Goal: Task Accomplishment & Management: Manage account settings

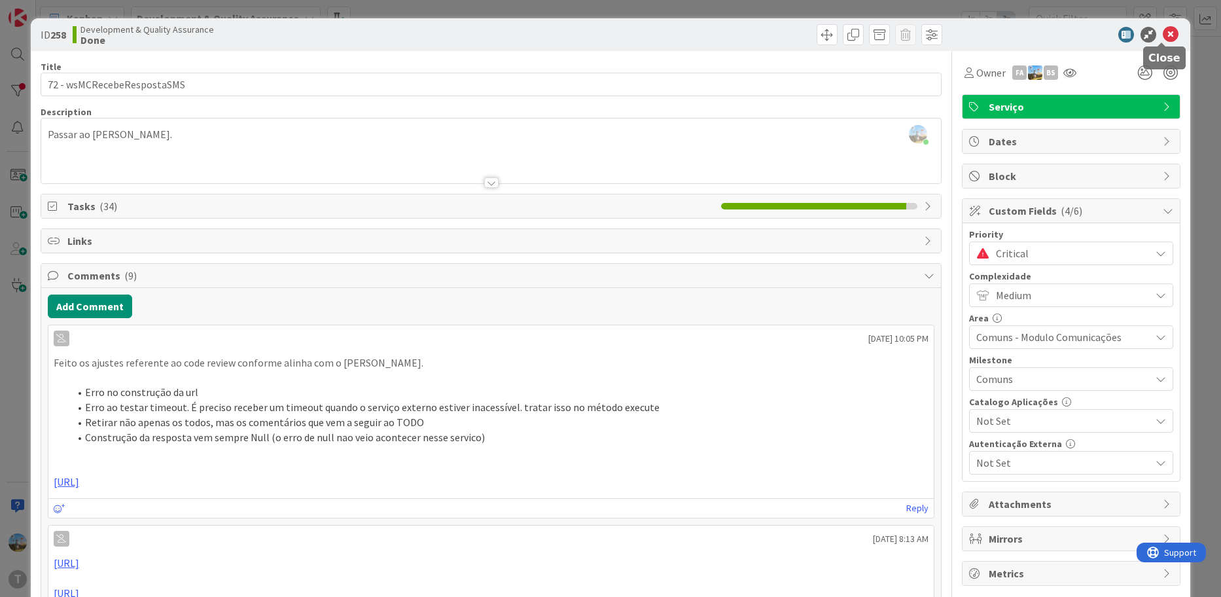
click at [1162, 37] on icon at bounding box center [1170, 35] width 16 height 16
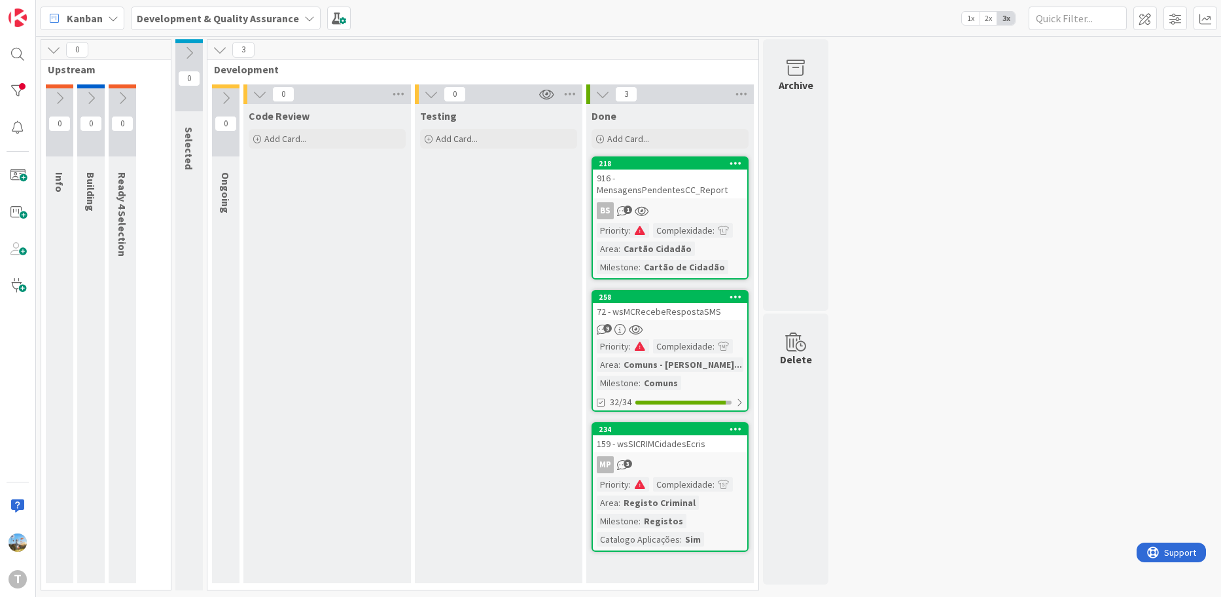
click at [696, 203] on div "BS 1" at bounding box center [670, 210] width 154 height 17
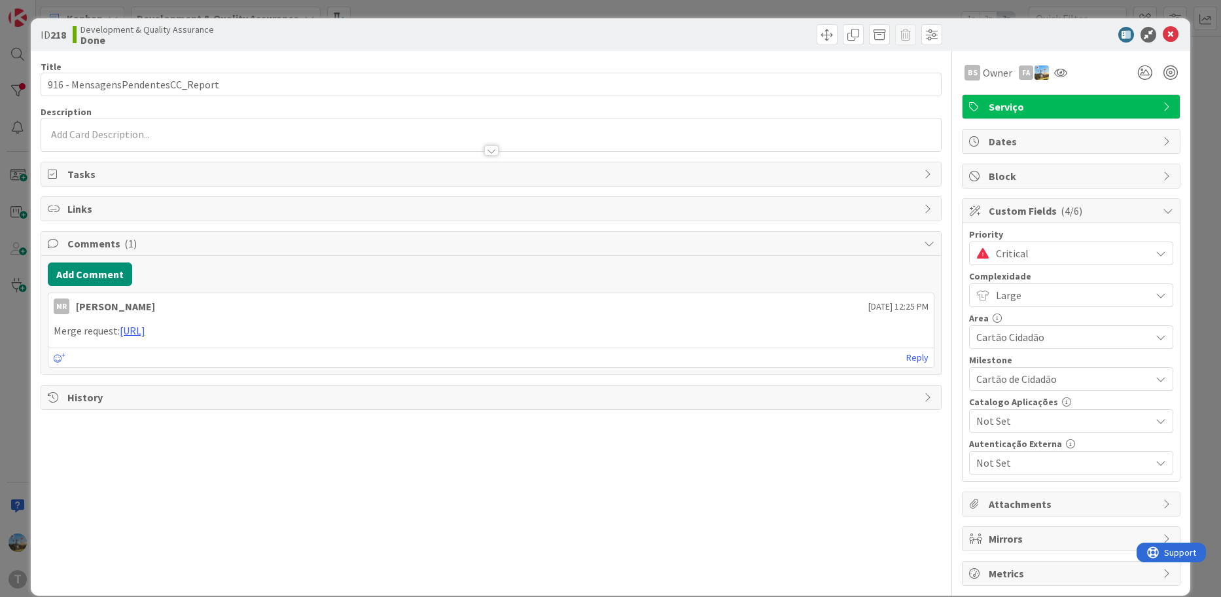
click at [1025, 251] on span "Critical" at bounding box center [1070, 253] width 148 height 18
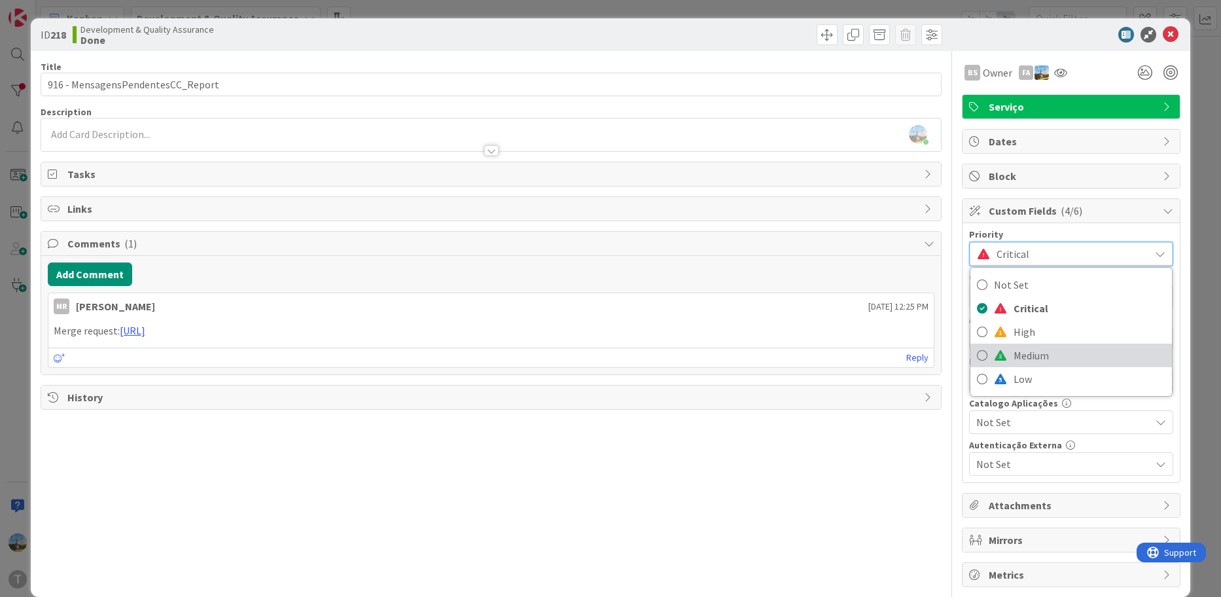
click at [1024, 354] on span "Medium" at bounding box center [1089, 355] width 152 height 20
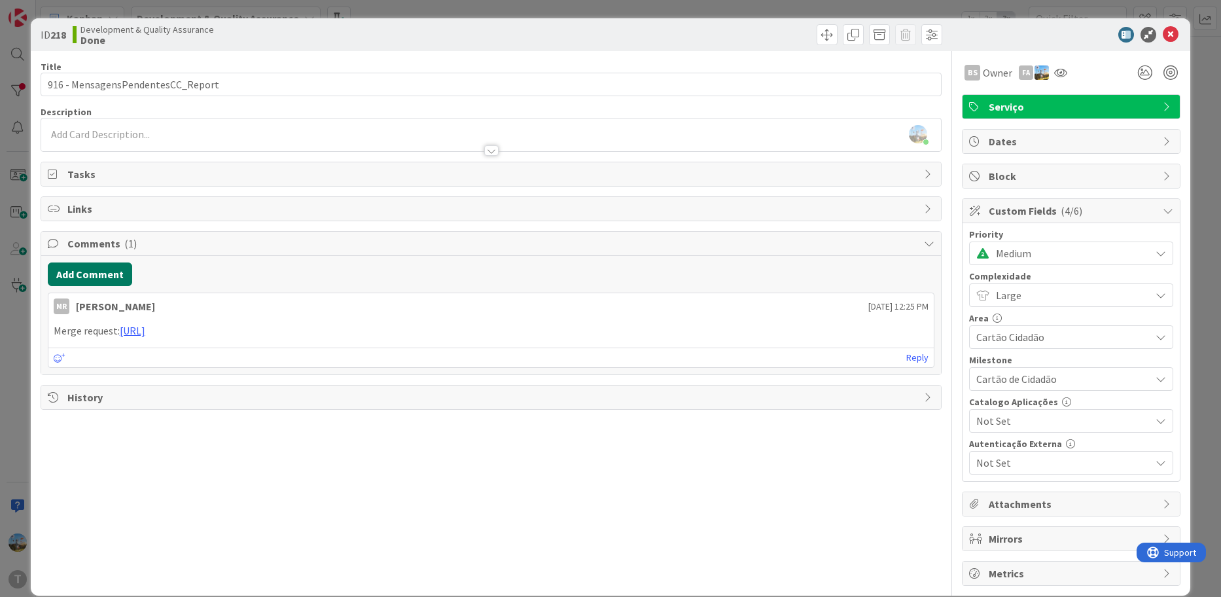
click at [117, 280] on button "Add Comment" at bounding box center [90, 274] width 84 height 24
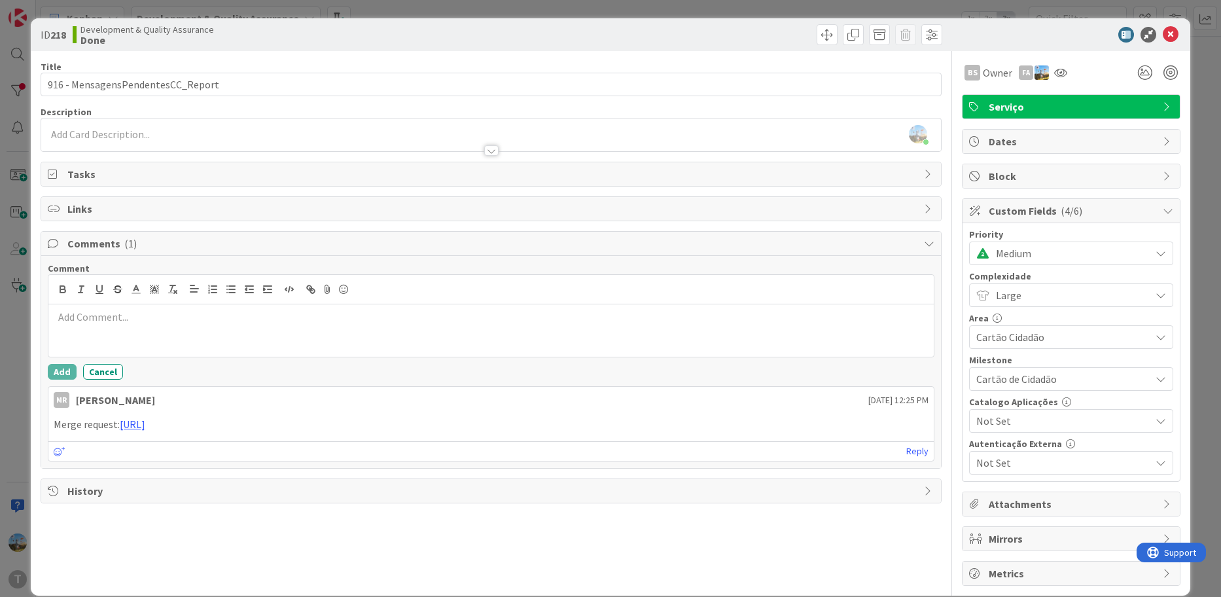
click at [196, 341] on div at bounding box center [491, 330] width 886 height 52
click at [72, 371] on button "Add" at bounding box center [62, 372] width 29 height 16
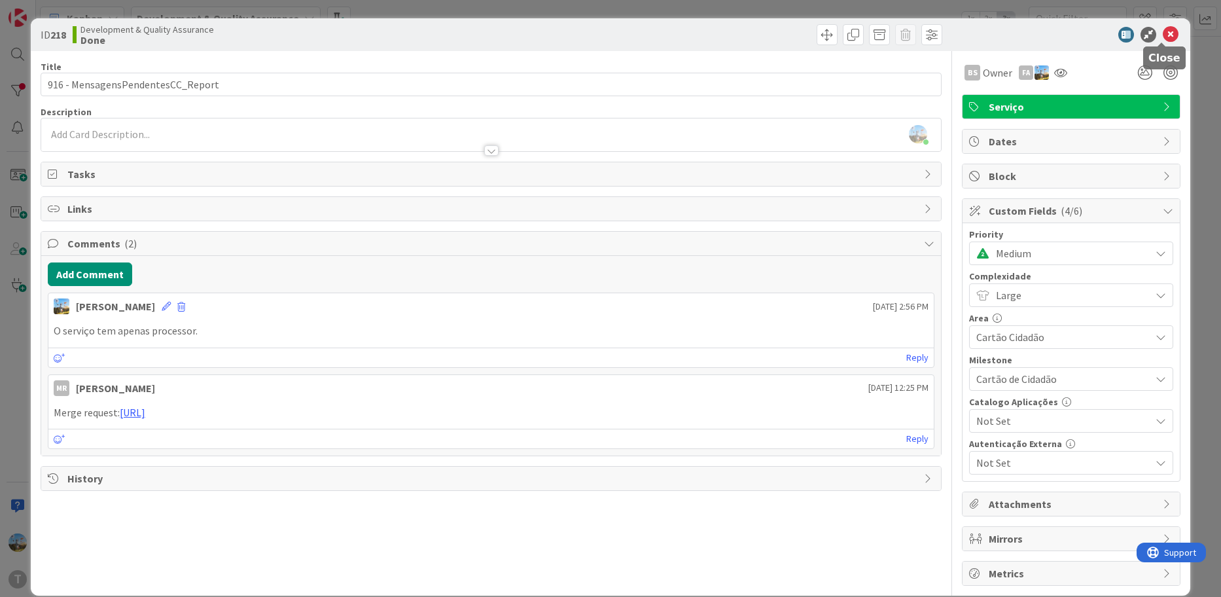
click at [1164, 41] on icon at bounding box center [1170, 35] width 16 height 16
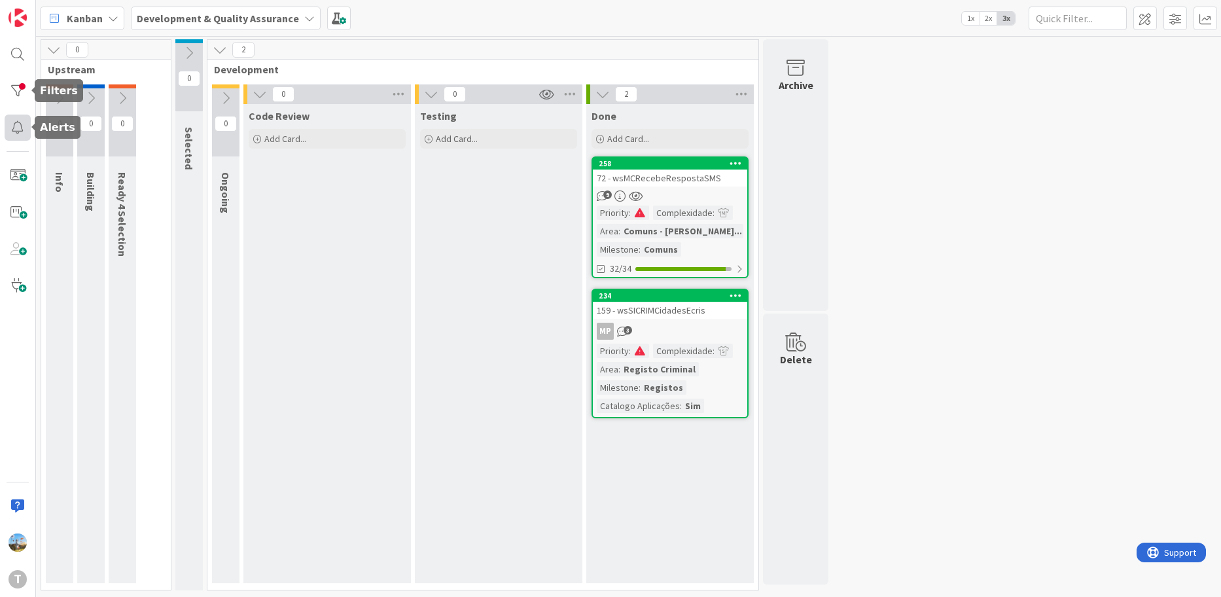
click at [22, 124] on div at bounding box center [18, 127] width 26 height 26
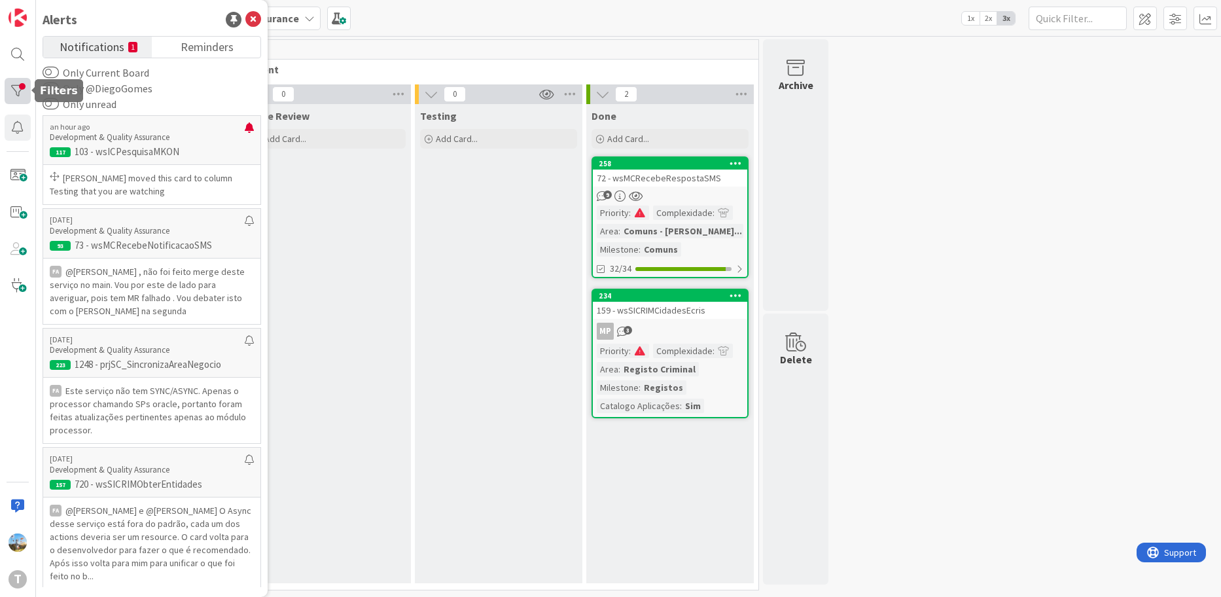
click at [14, 78] on div at bounding box center [18, 91] width 26 height 26
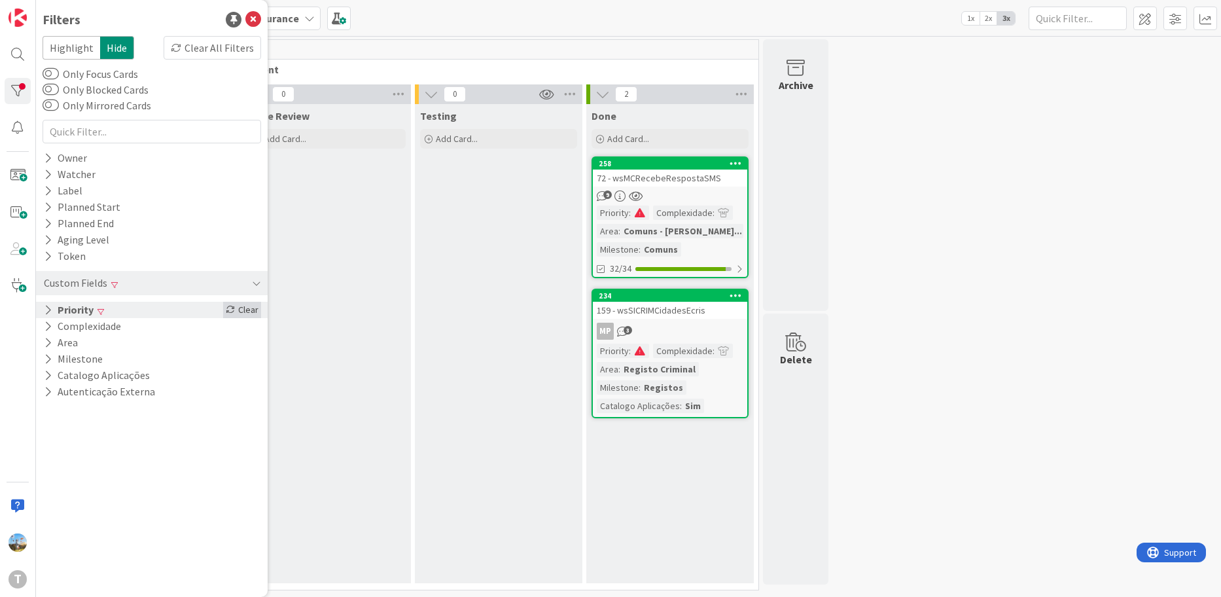
click at [250, 311] on div "Clear" at bounding box center [242, 310] width 38 height 16
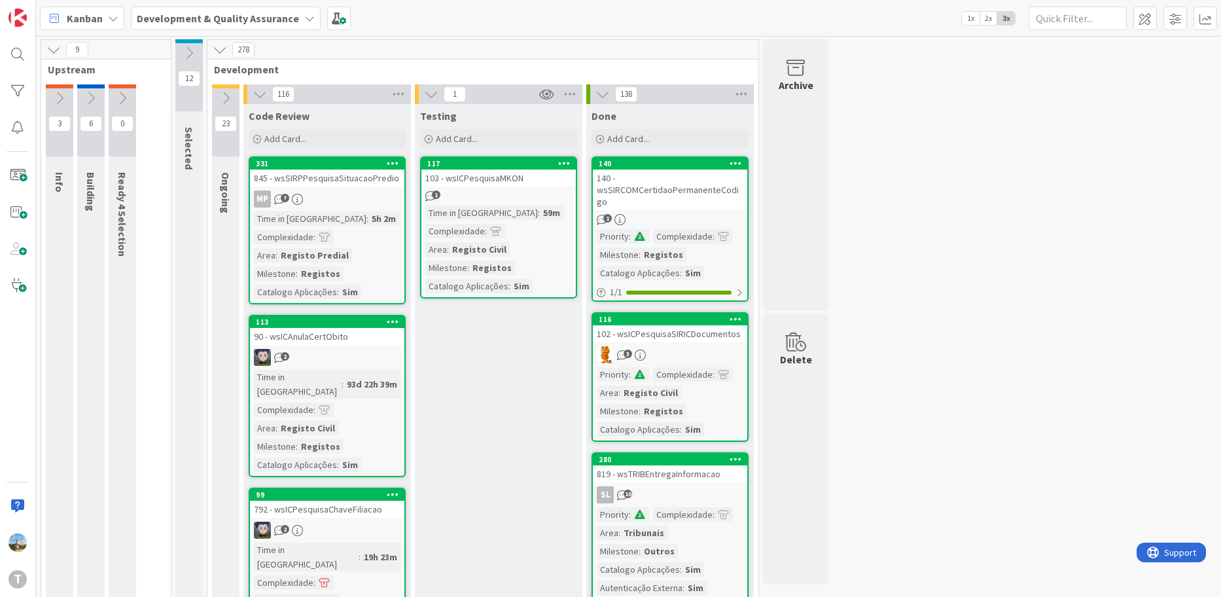
click at [534, 223] on div "Time in Column : 59m Complexidade : Area : Registo Civil Milestone : Registos C…" at bounding box center [498, 249] width 147 height 88
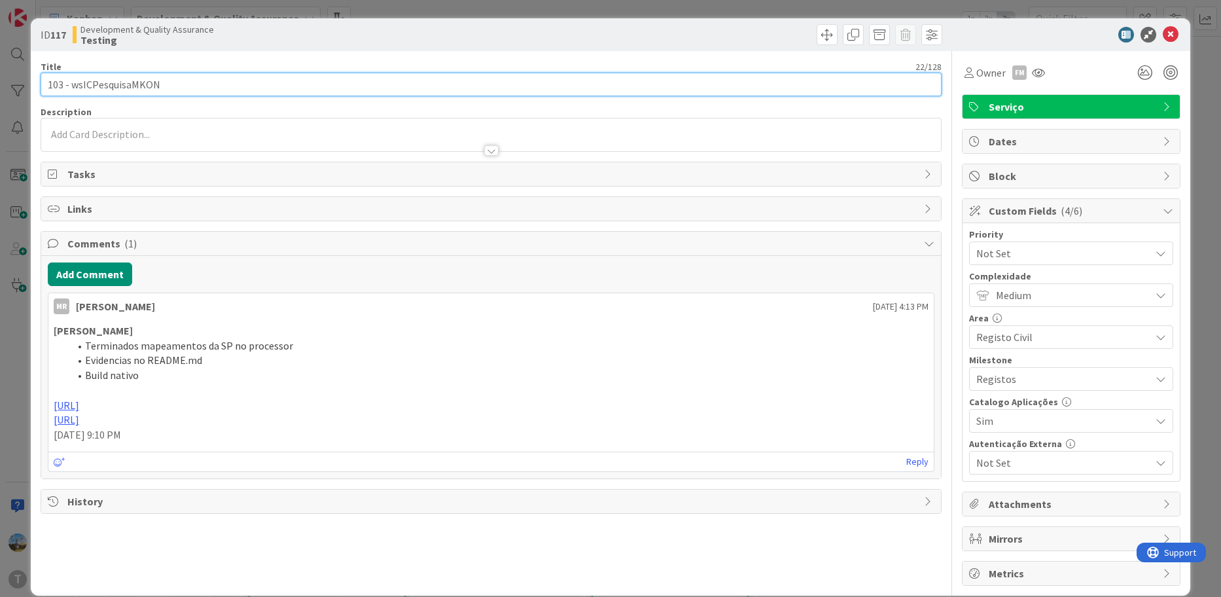
drag, startPoint x: 220, startPoint y: 87, endPoint x: 72, endPoint y: 93, distance: 148.6
click at [72, 93] on input "103 - wsICPesquisaMKON" at bounding box center [491, 85] width 901 height 24
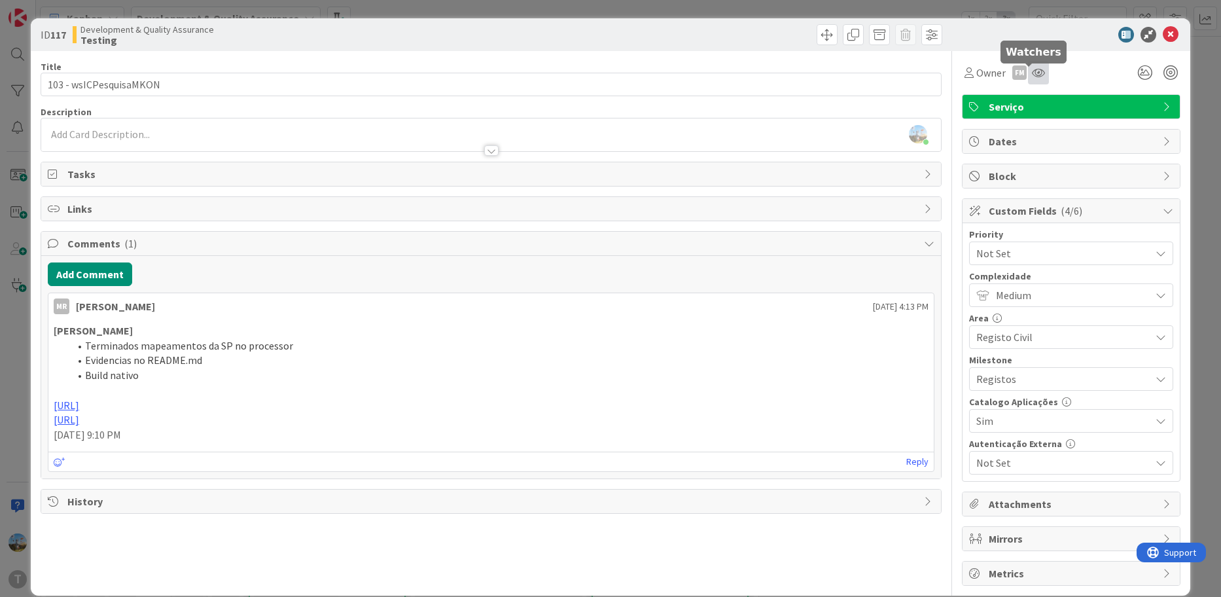
click at [1032, 72] on icon at bounding box center [1038, 72] width 13 height 10
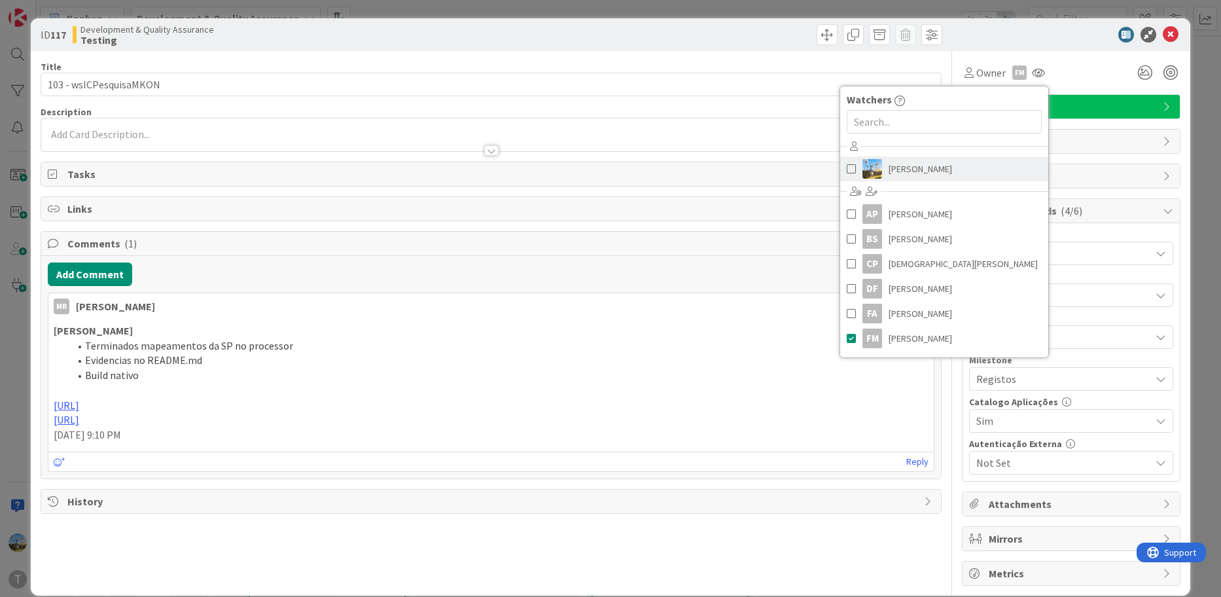
click at [896, 169] on span "[PERSON_NAME]" at bounding box center [919, 169] width 63 height 20
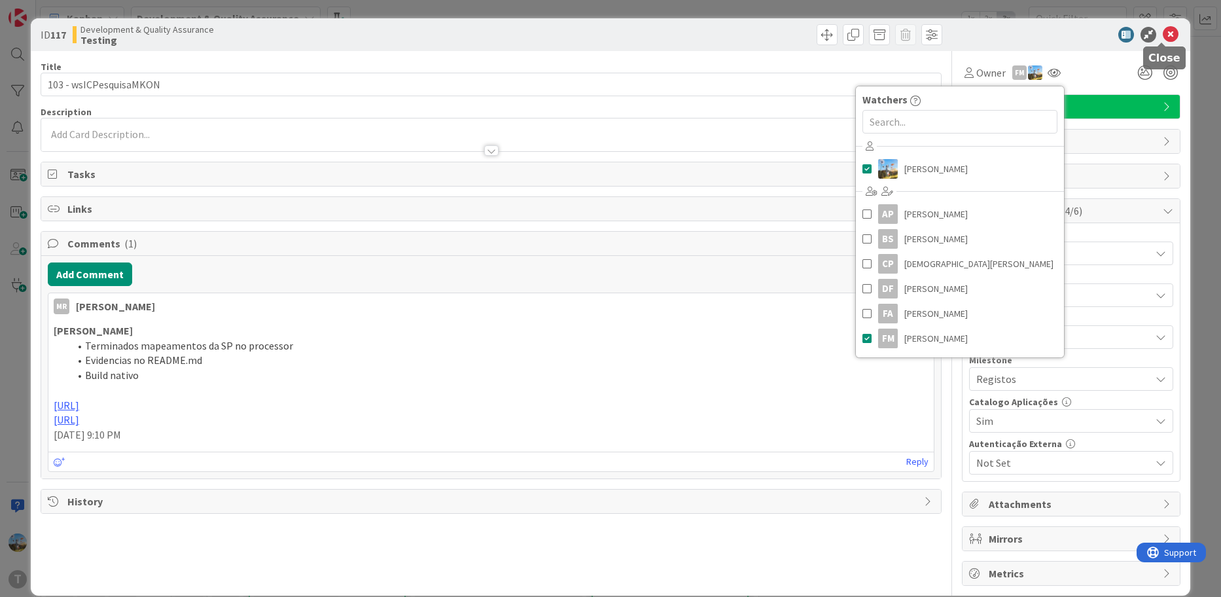
click at [1162, 35] on icon at bounding box center [1170, 35] width 16 height 16
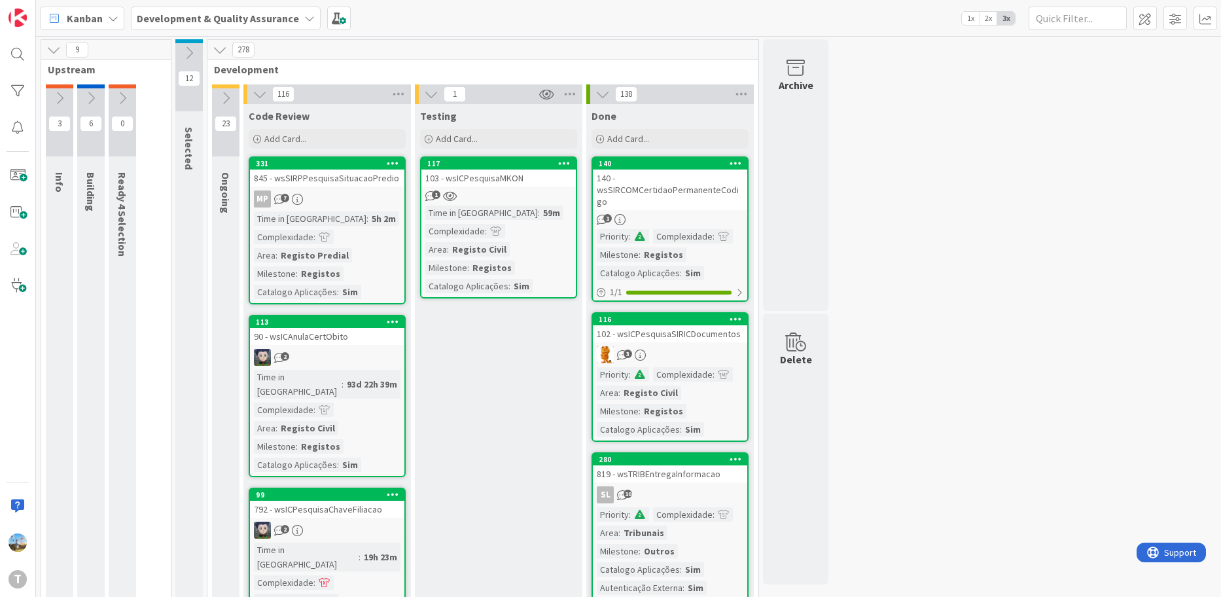
click at [525, 203] on link "117 103 - wsICPesquisaMKON 1 Time in [GEOGRAPHIC_DATA] : 59m Complexidade : Are…" at bounding box center [498, 227] width 157 height 142
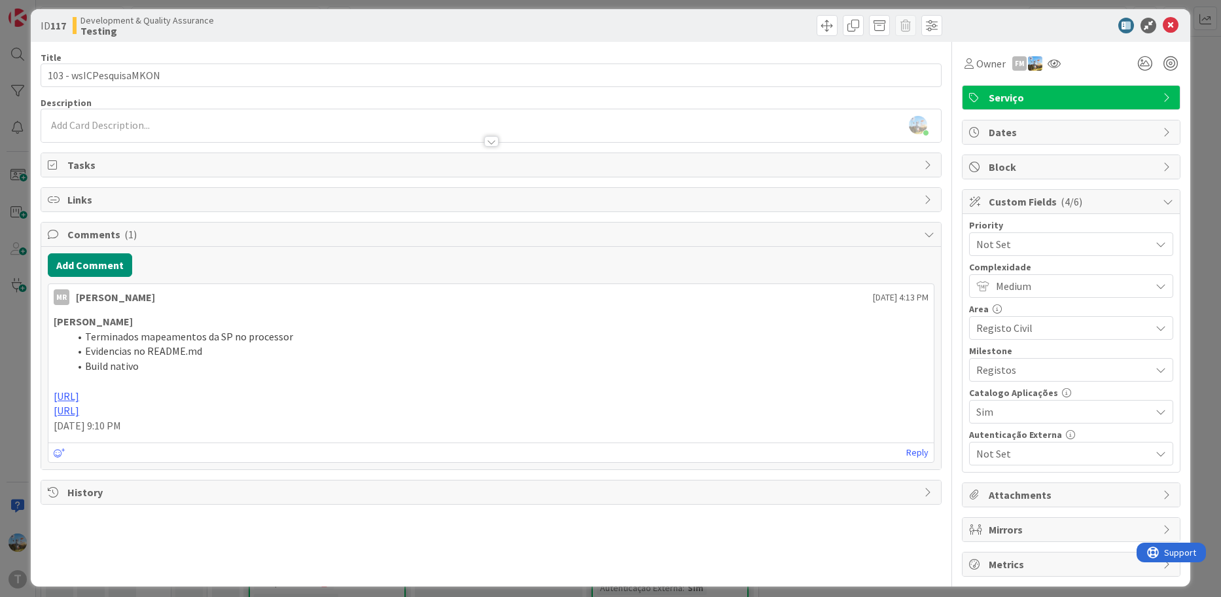
scroll to position [17, 0]
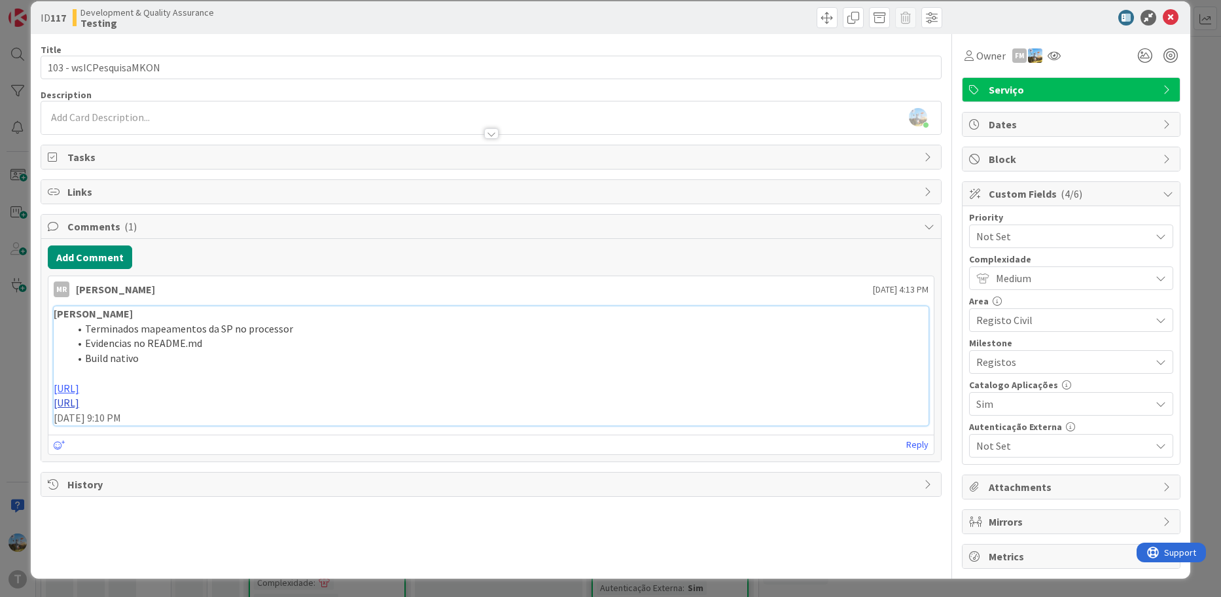
click at [79, 400] on link "[URL]" at bounding box center [67, 402] width 26 height 13
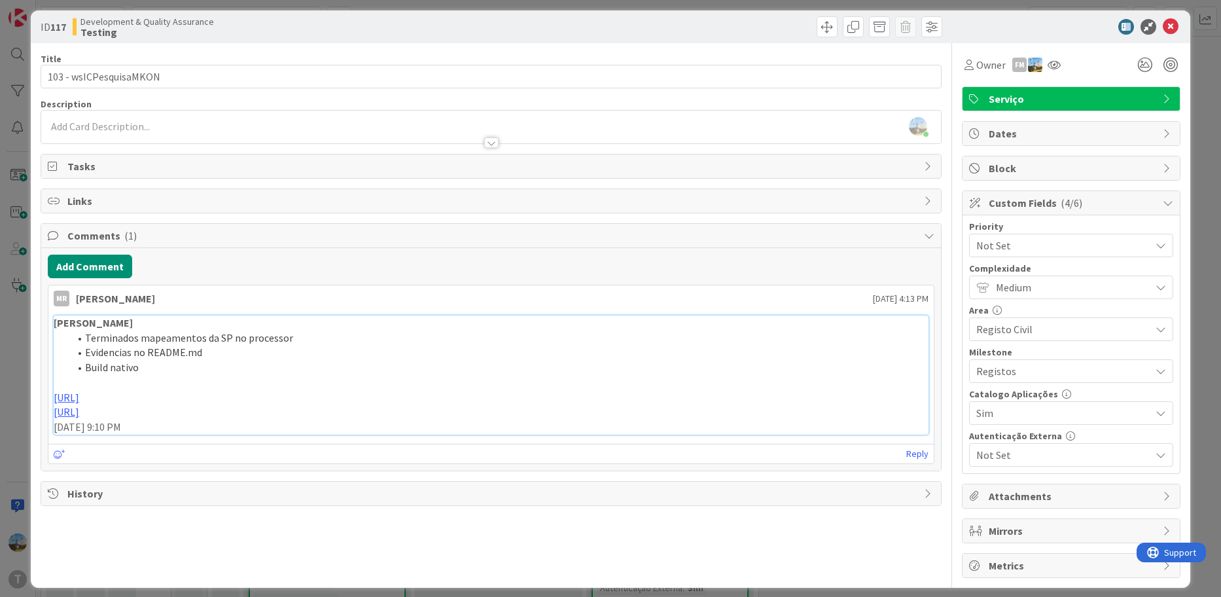
scroll to position [0, 0]
